Goal: Task Accomplishment & Management: Use online tool/utility

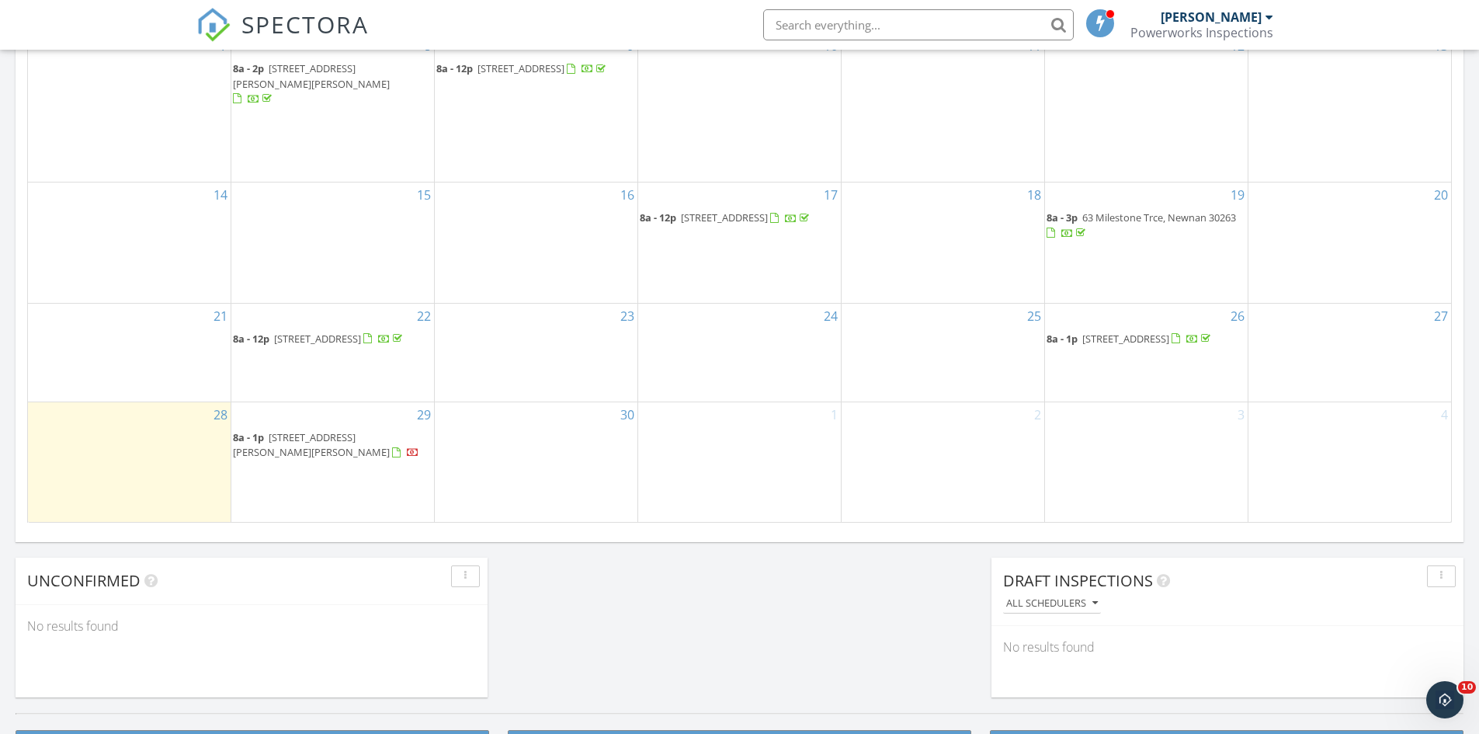
scroll to position [903, 0]
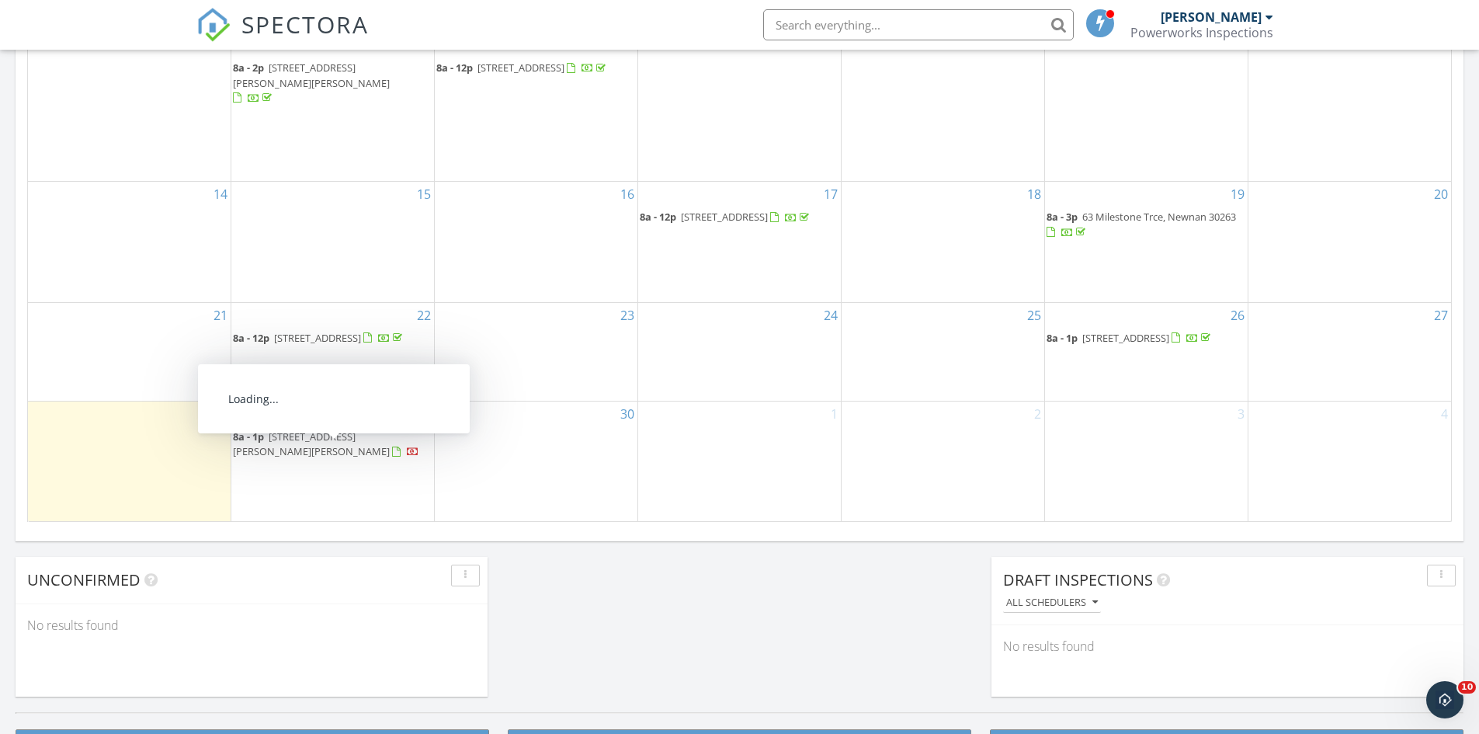
click at [314, 453] on span "45 Stubbs Hill, Senoia 30276" at bounding box center [311, 443] width 157 height 29
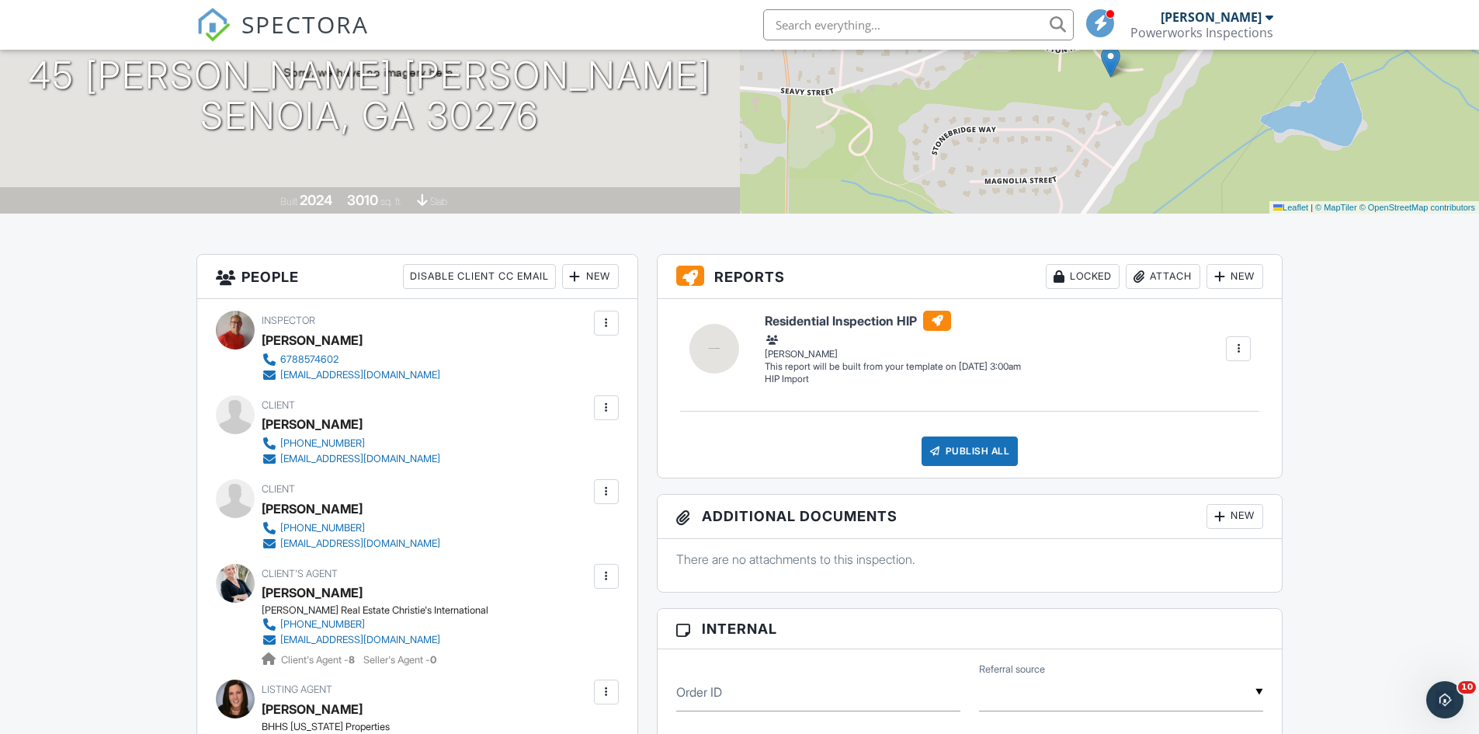
scroll to position [200, 0]
click at [1242, 352] on div at bounding box center [1239, 350] width 16 height 16
click at [1160, 383] on div "Build Now" at bounding box center [1182, 379] width 124 height 19
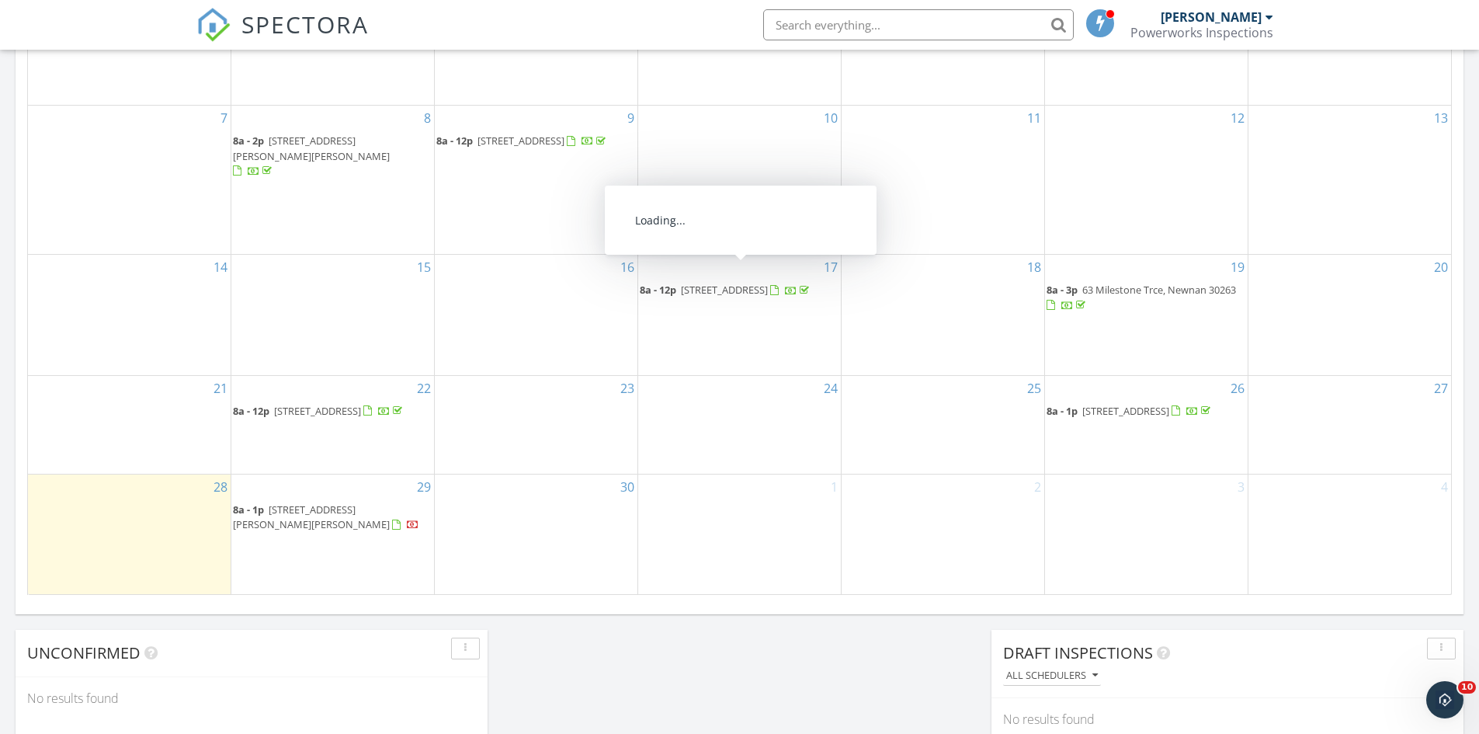
scroll to position [831, 0]
click at [1113, 403] on span "160 Huntington Ct, Newnan 30265" at bounding box center [1125, 410] width 87 height 14
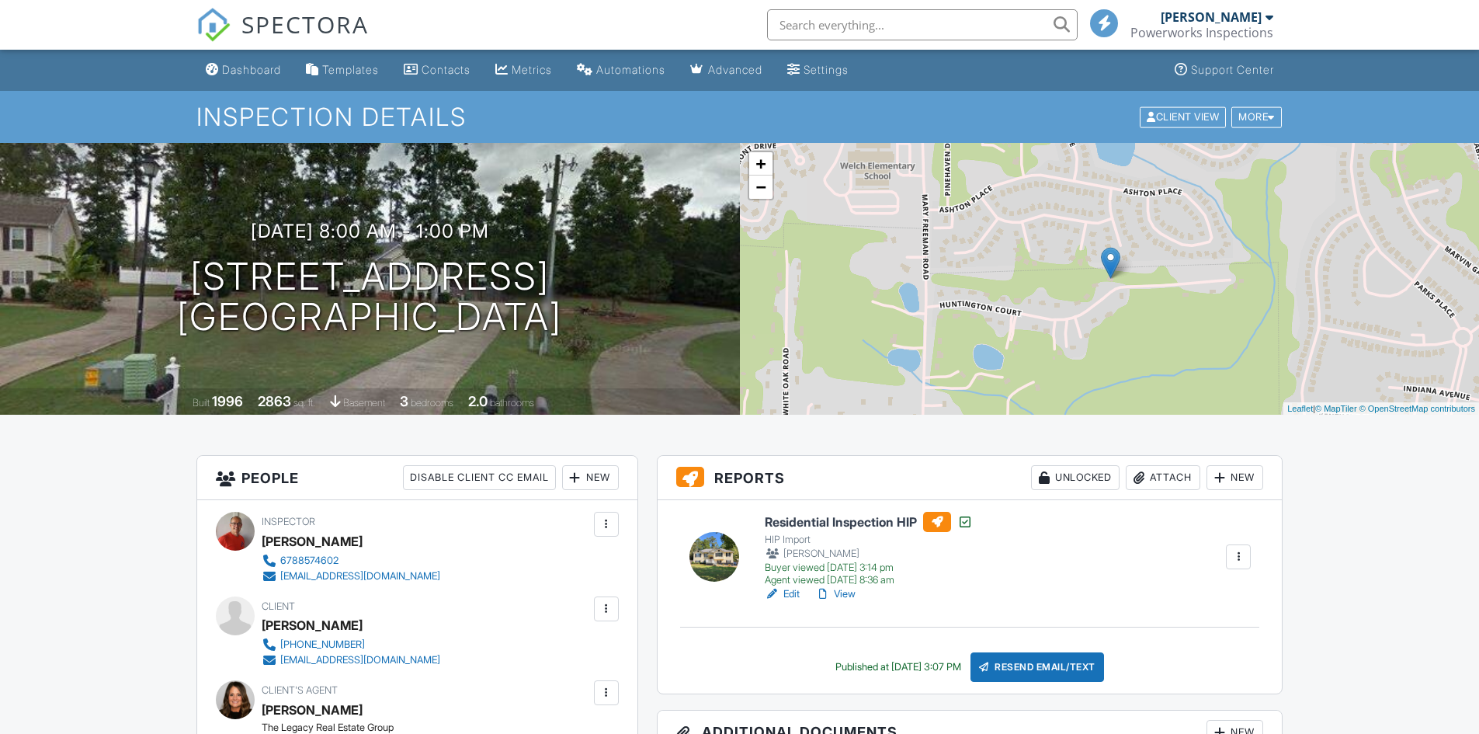
click at [838, 586] on link "View" at bounding box center [835, 594] width 40 height 16
click at [238, 69] on div "Dashboard" at bounding box center [251, 69] width 59 height 13
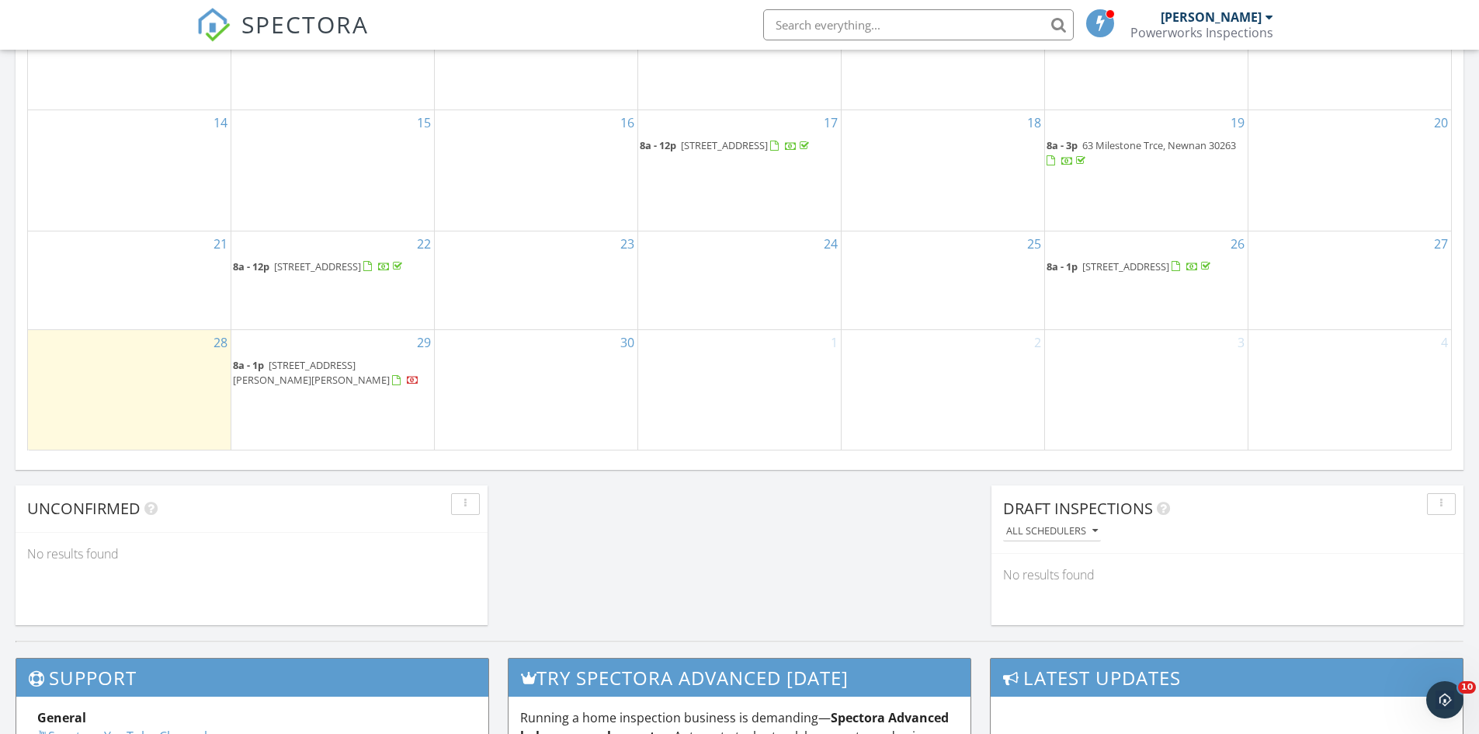
scroll to position [978, 0]
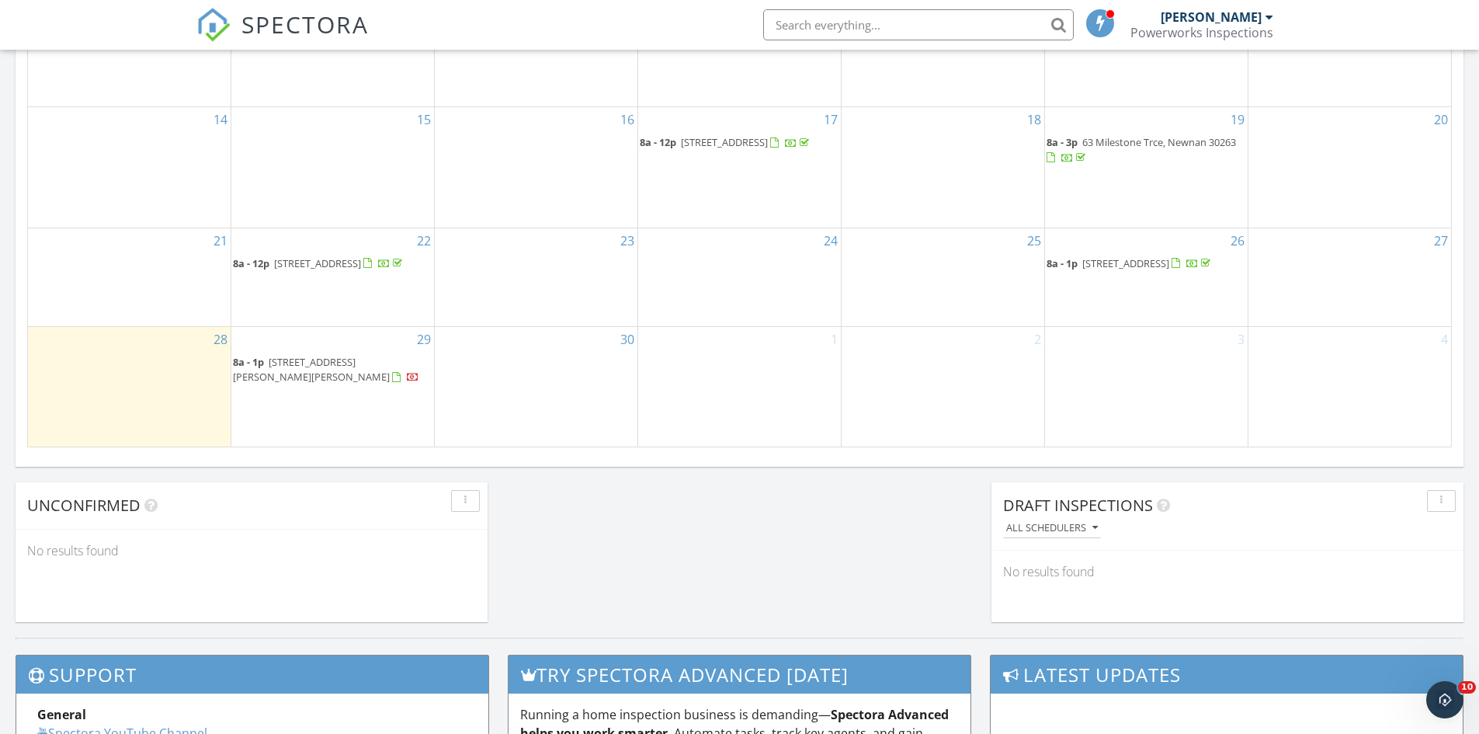
click at [339, 380] on span "45 Stubbs Hill, Senoia 30276" at bounding box center [311, 369] width 157 height 29
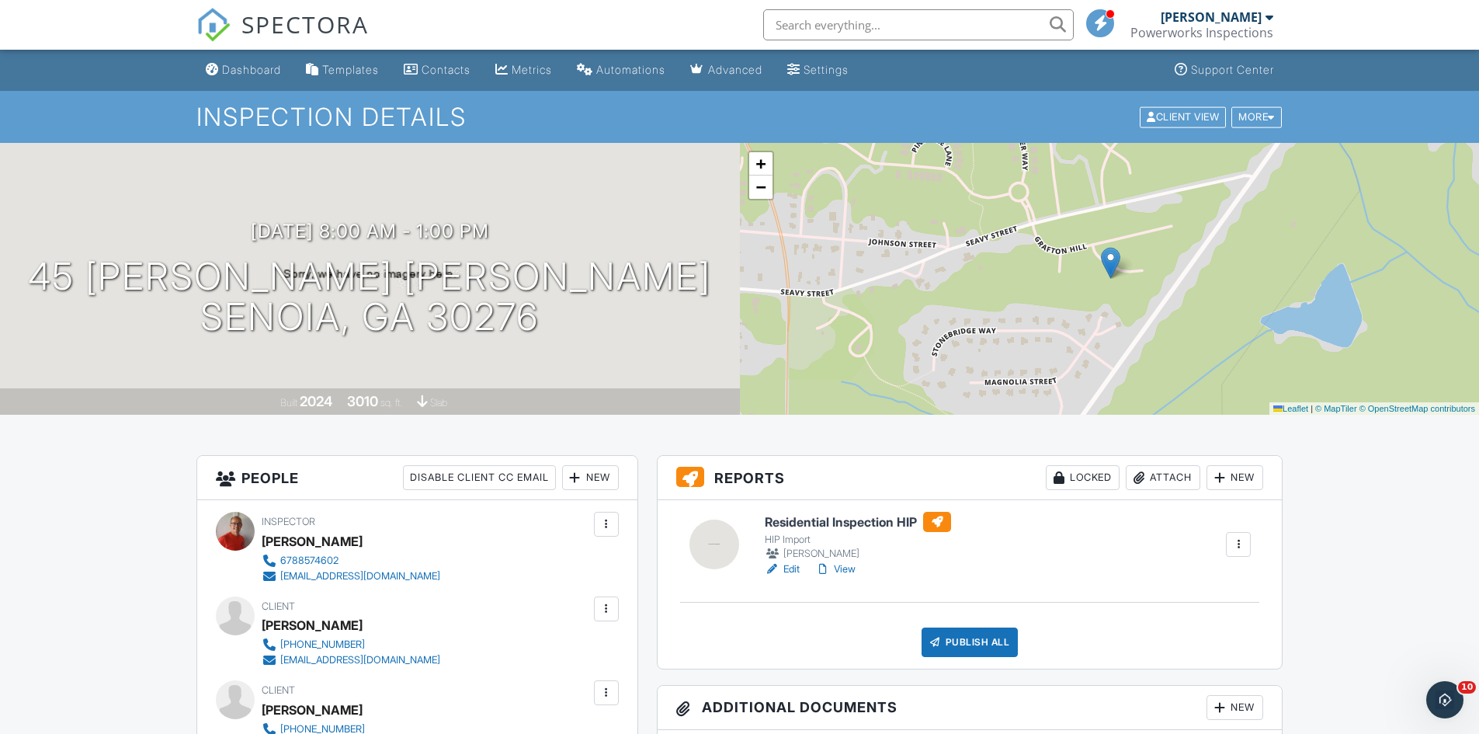
click at [782, 567] on link "Edit" at bounding box center [782, 569] width 35 height 16
